Goal: Transaction & Acquisition: Download file/media

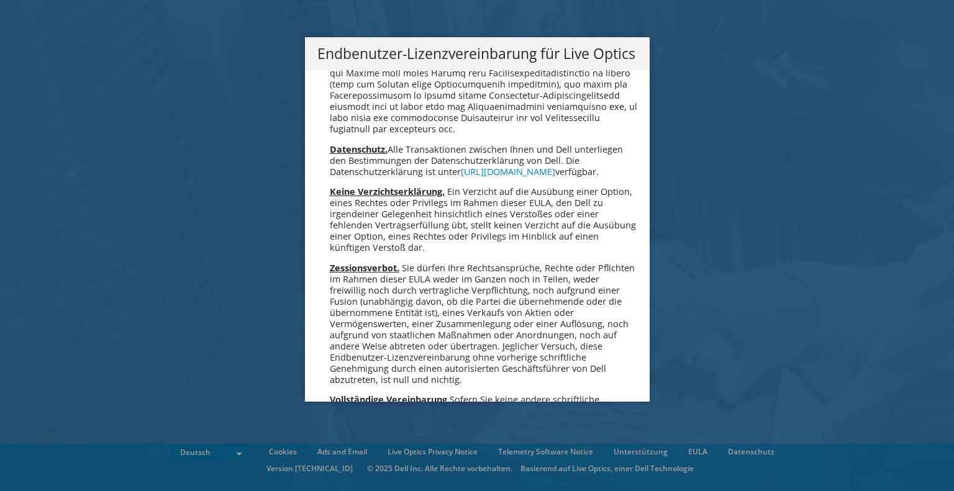
scroll to position [6105, 0]
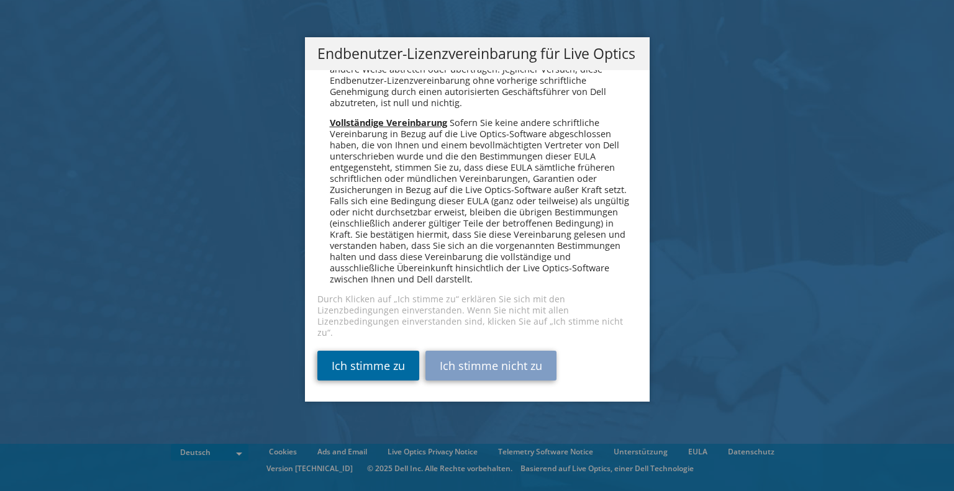
click at [395, 355] on link "Ich stimme zu" at bounding box center [368, 366] width 102 height 30
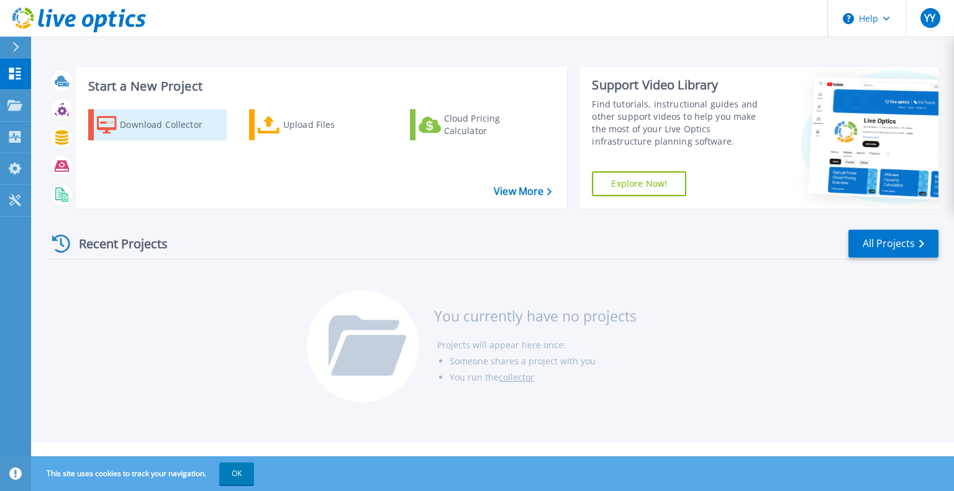
click at [194, 129] on div "Download Collector" at bounding box center [169, 124] width 99 height 25
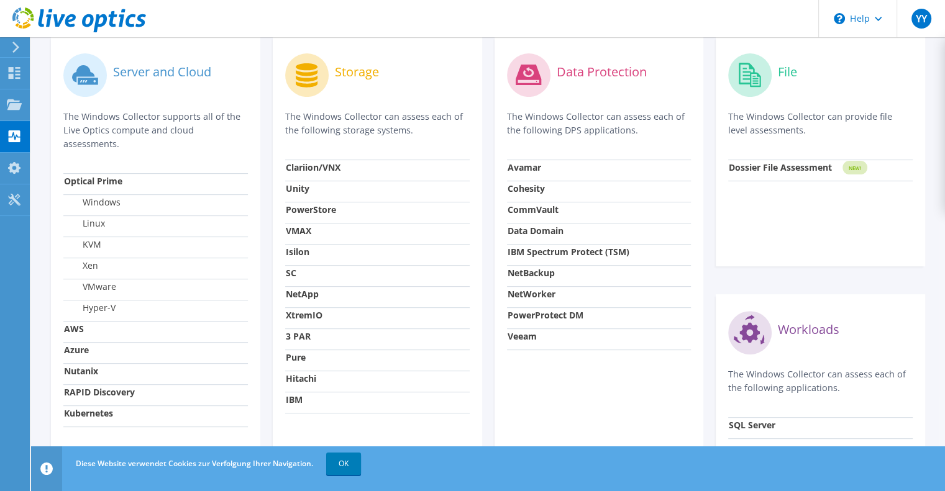
scroll to position [394, 0]
click at [99, 284] on label "VMware" at bounding box center [90, 285] width 52 height 12
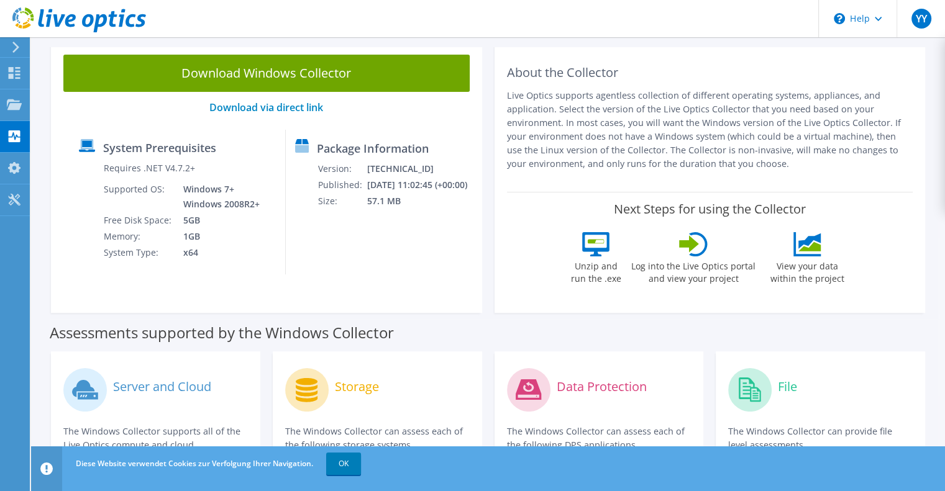
scroll to position [0, 0]
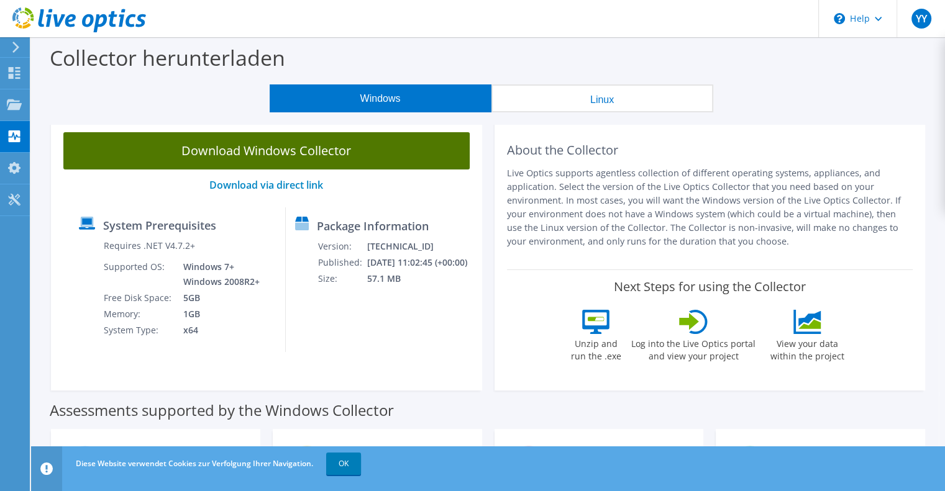
click at [324, 147] on link "Download Windows Collector" at bounding box center [266, 150] width 406 height 37
